Goal: Task Accomplishment & Management: Use online tool/utility

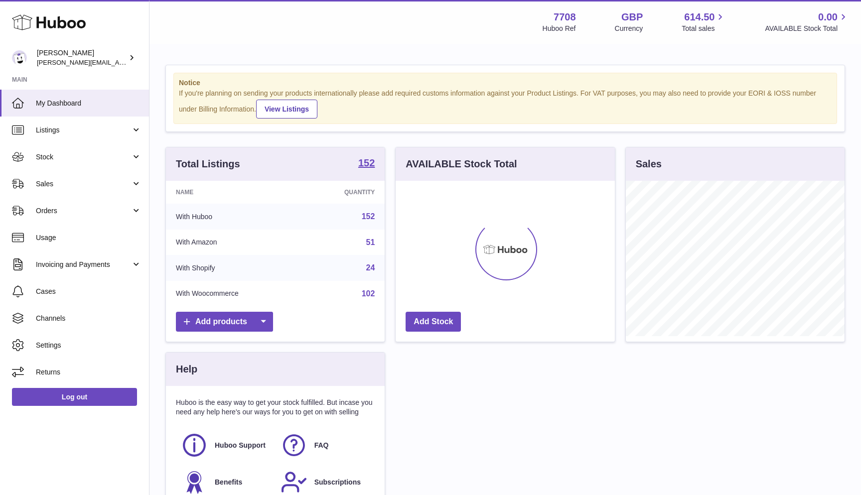
scroll to position [155, 219]
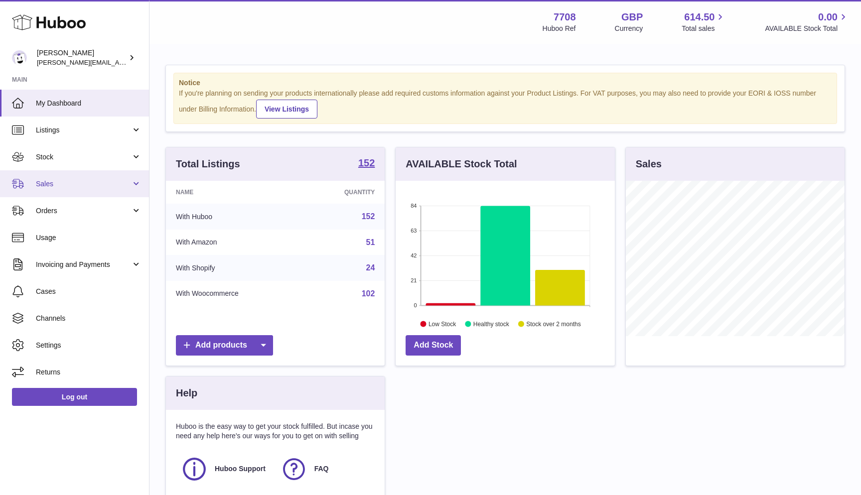
click at [42, 173] on link "Sales" at bounding box center [74, 183] width 149 height 27
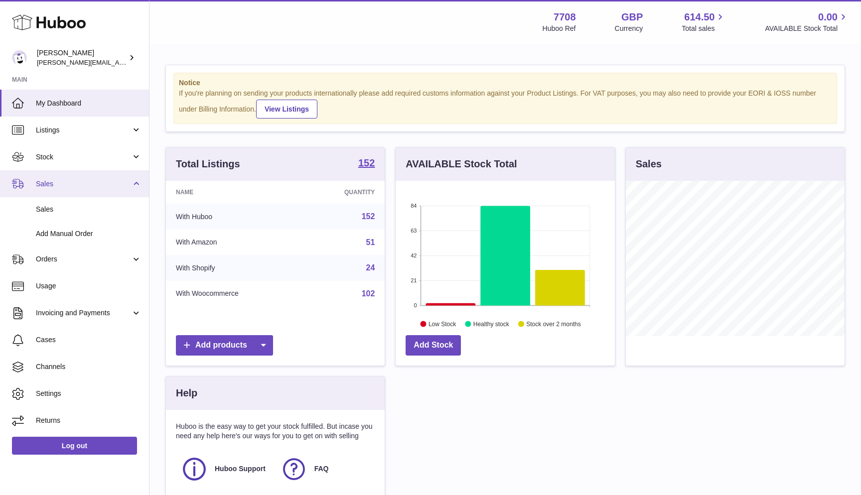
click at [70, 183] on span "Sales" at bounding box center [83, 183] width 95 height 9
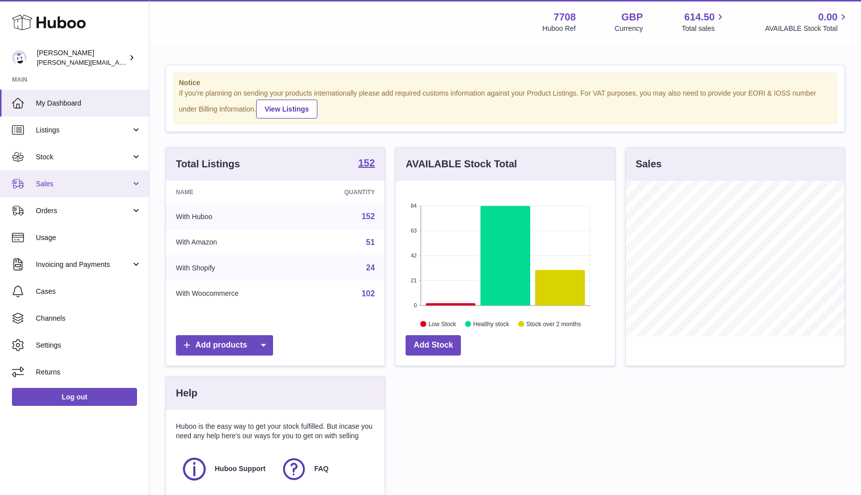
click at [70, 183] on span "Sales" at bounding box center [83, 183] width 95 height 9
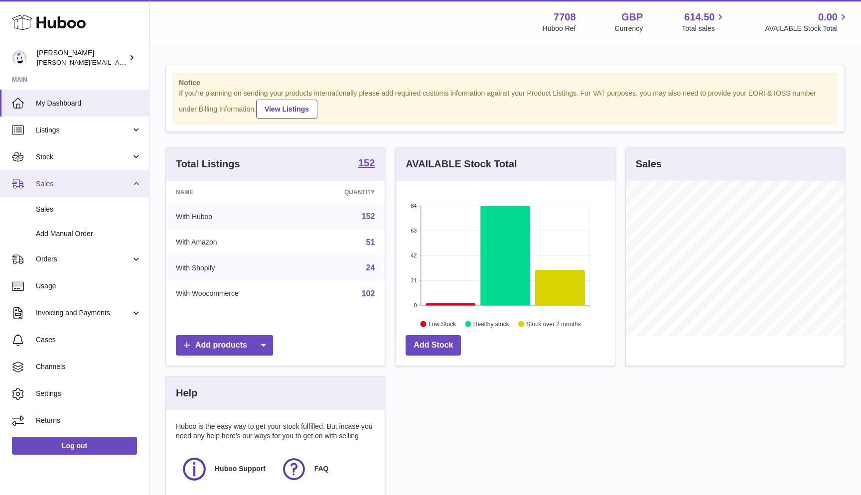
click at [69, 180] on span "Sales" at bounding box center [83, 183] width 95 height 9
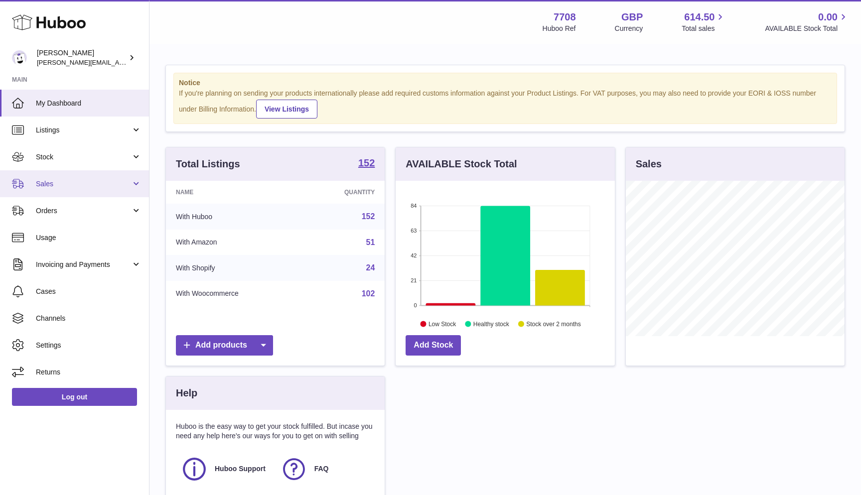
click at [58, 189] on link "Sales" at bounding box center [74, 183] width 149 height 27
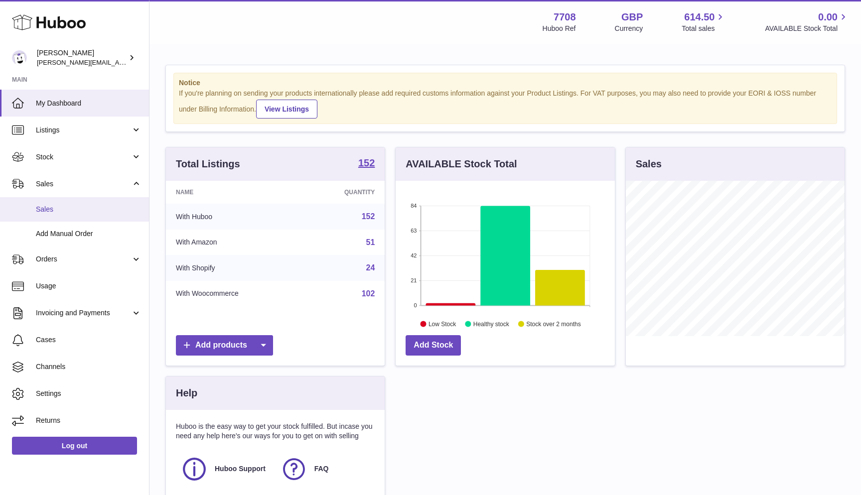
click at [58, 211] on span "Sales" at bounding box center [89, 209] width 106 height 9
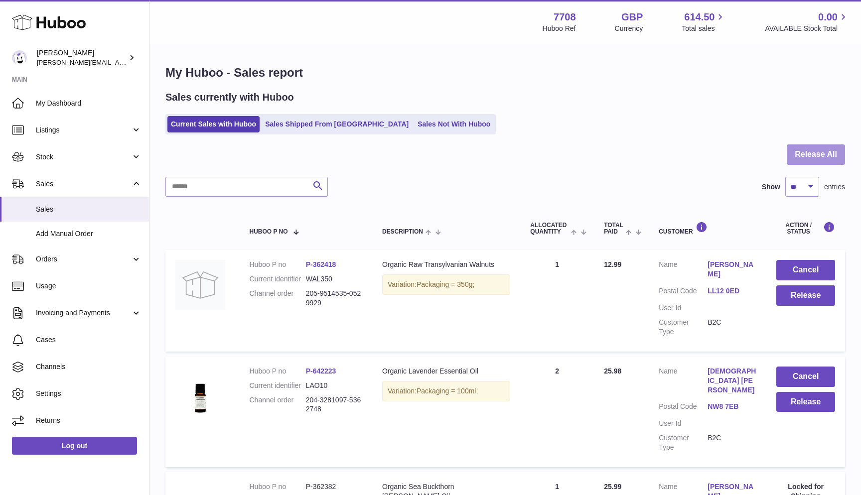
click at [817, 156] on button "Release All" at bounding box center [816, 155] width 58 height 20
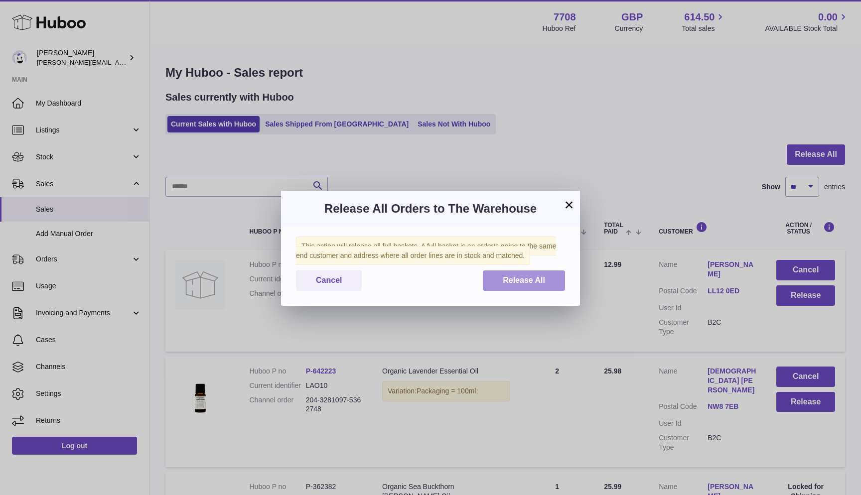
click at [525, 272] on button "Release All" at bounding box center [524, 281] width 82 height 20
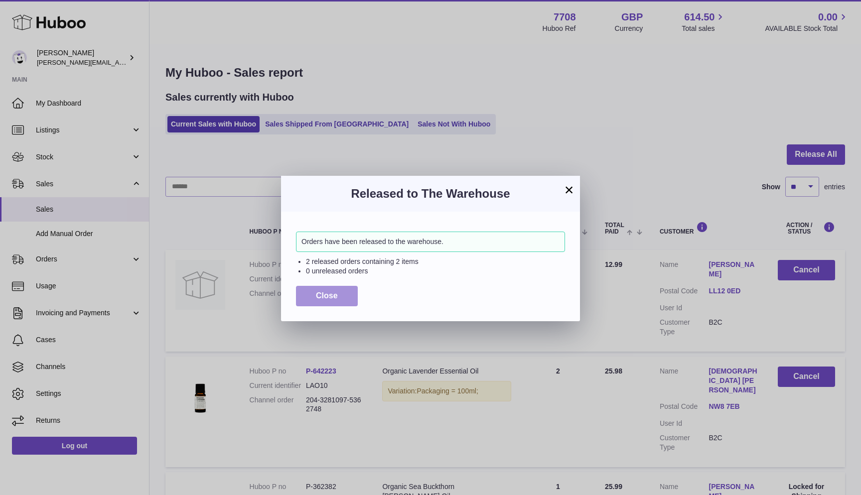
click at [319, 290] on button "Close" at bounding box center [327, 296] width 62 height 20
